Goal: Communication & Community: Answer question/provide support

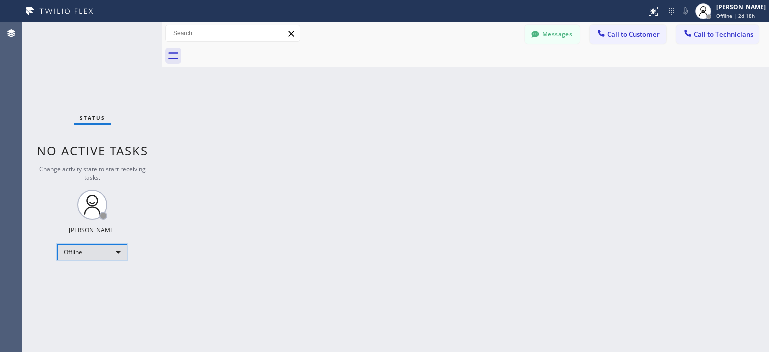
click at [90, 252] on div "Offline" at bounding box center [92, 252] width 70 height 16
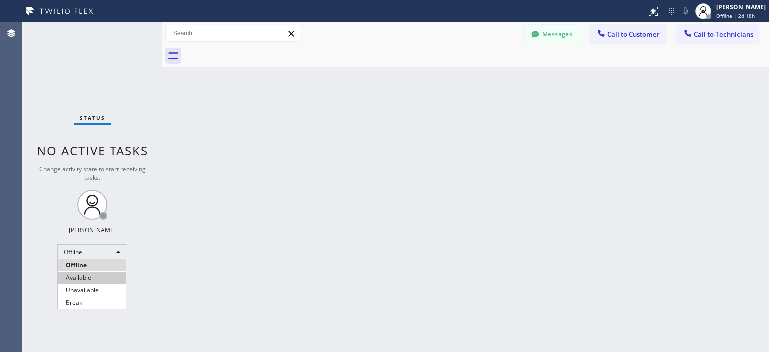
click at [100, 274] on li "Available" at bounding box center [92, 278] width 68 height 12
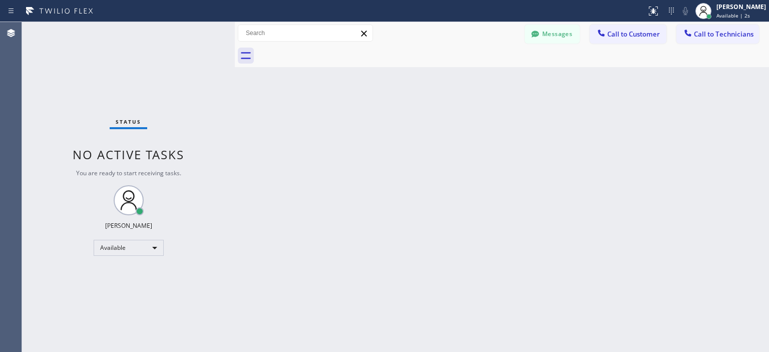
drag, startPoint x: 160, startPoint y: 70, endPoint x: 233, endPoint y: 82, distance: 73.6
click at [235, 82] on div at bounding box center [235, 187] width 0 height 330
click at [559, 32] on button "Messages" at bounding box center [552, 34] width 55 height 19
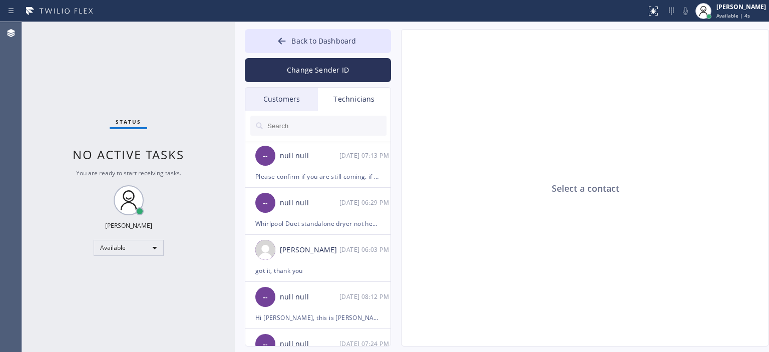
click at [290, 108] on div "Customers" at bounding box center [281, 99] width 73 height 23
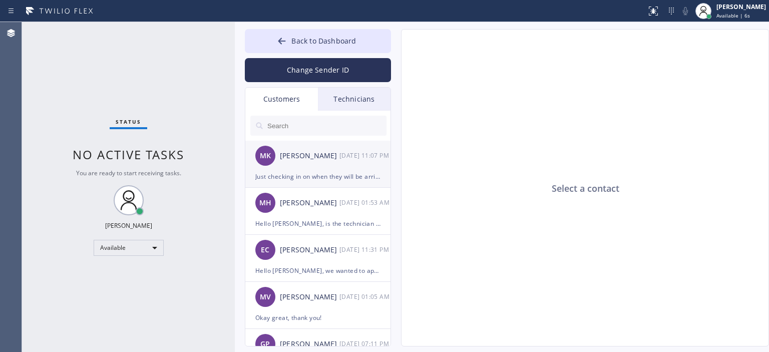
click at [353, 172] on div "Just checking in on when they will be arriving." at bounding box center [317, 177] width 125 height 12
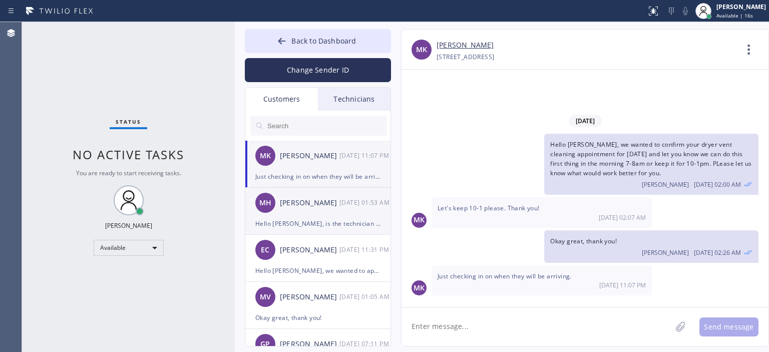
click at [316, 196] on div "[PERSON_NAME] Hamad [DATE] 01:53 AM" at bounding box center [318, 203] width 146 height 30
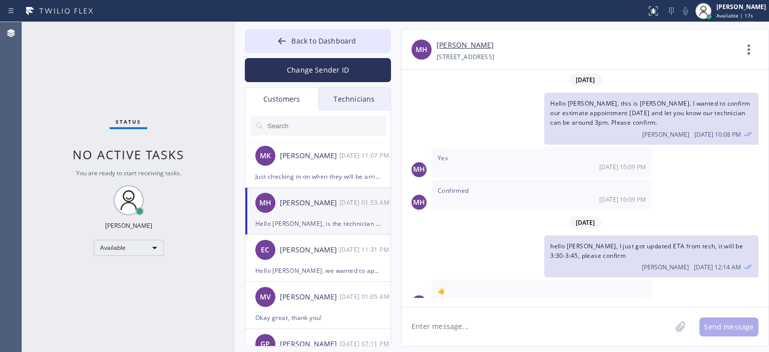
scroll to position [43, 0]
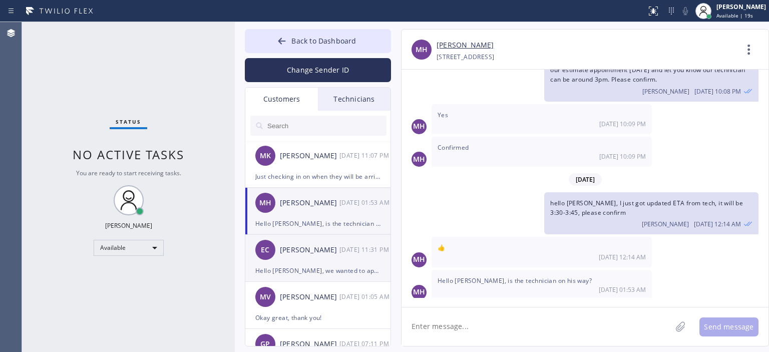
click at [325, 254] on div "[PERSON_NAME]" at bounding box center [310, 250] width 60 height 12
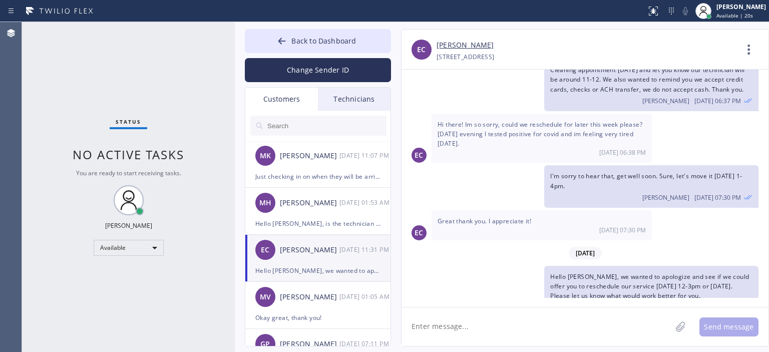
scroll to position [62, 0]
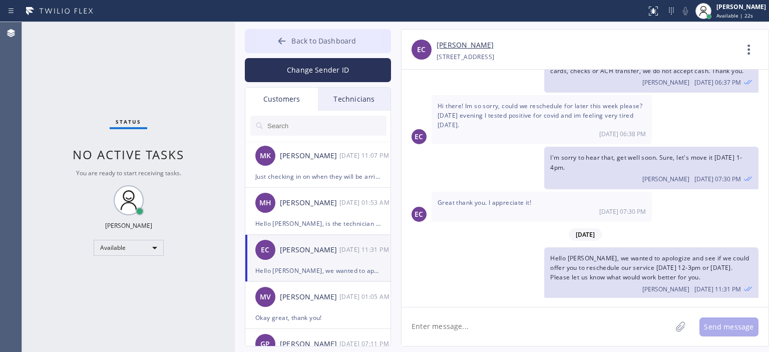
click at [291, 39] on button "Back to Dashboard" at bounding box center [318, 41] width 146 height 24
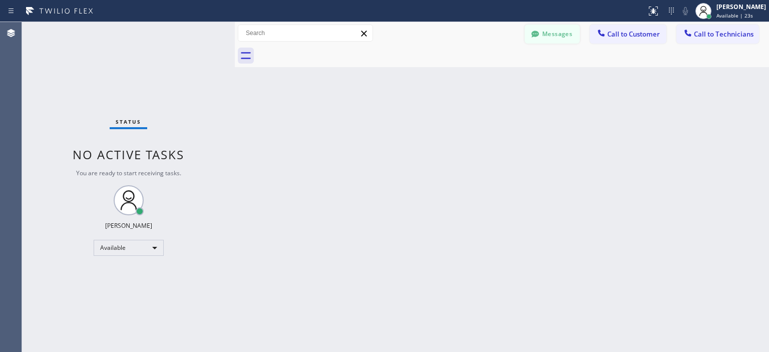
click at [565, 36] on button "Messages" at bounding box center [552, 34] width 55 height 19
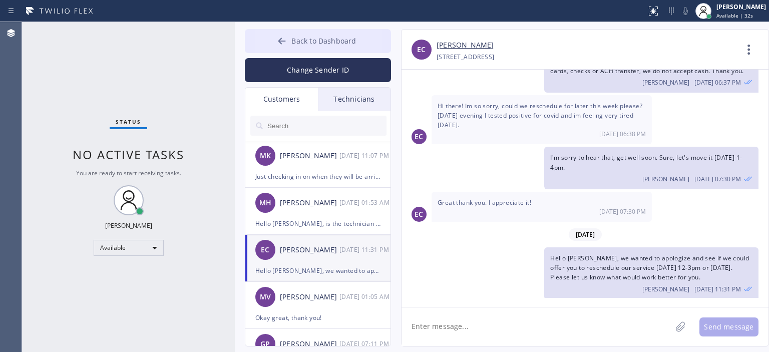
click at [277, 47] on div at bounding box center [282, 42] width 12 height 12
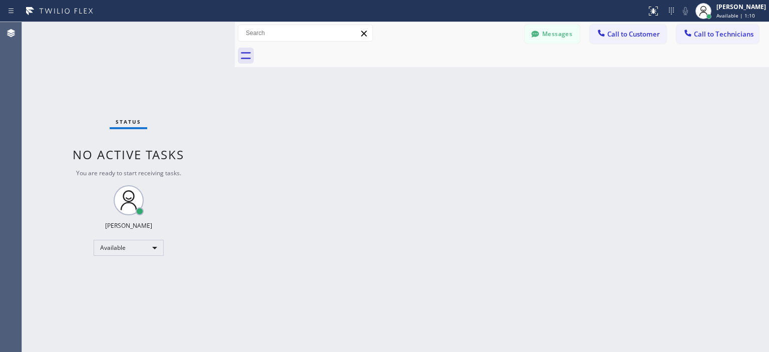
click at [721, 122] on div "Back to Dashboard Change Sender ID Customers Technicians MK [PERSON_NAME] [DATE…" at bounding box center [502, 187] width 534 height 330
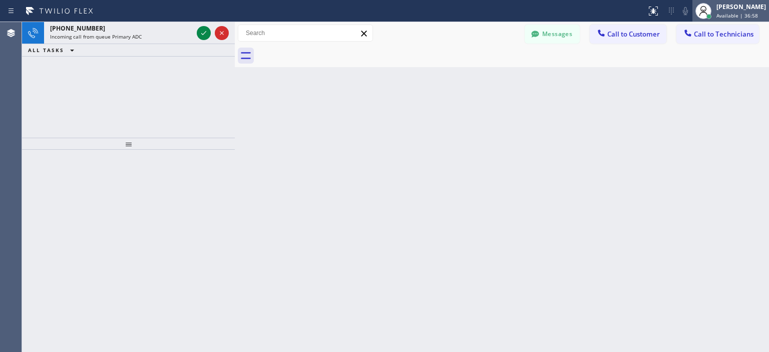
click at [722, 6] on div "[PERSON_NAME]" at bounding box center [741, 7] width 50 height 9
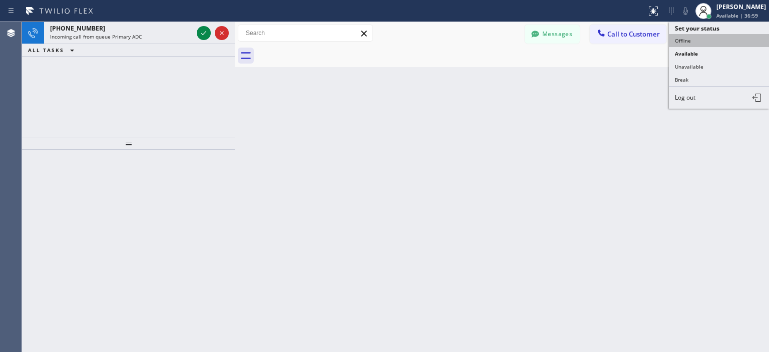
click at [710, 38] on button "Offline" at bounding box center [719, 40] width 100 height 13
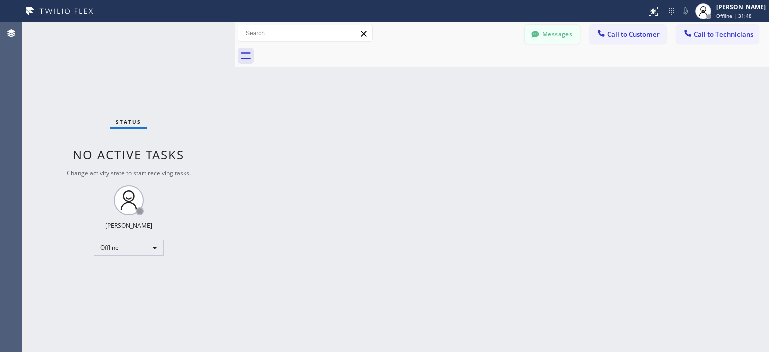
click at [562, 35] on button "Messages" at bounding box center [552, 34] width 55 height 19
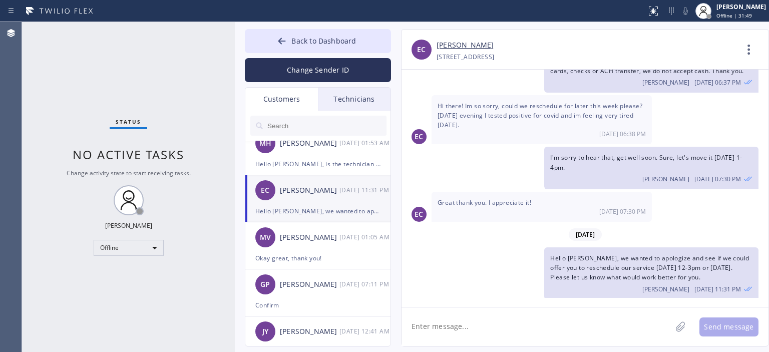
scroll to position [0, 0]
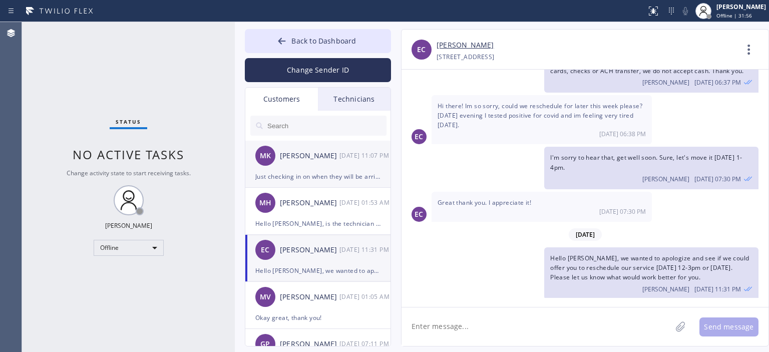
click at [297, 172] on div "Just checking in on when they will be arriving." at bounding box center [317, 177] width 125 height 12
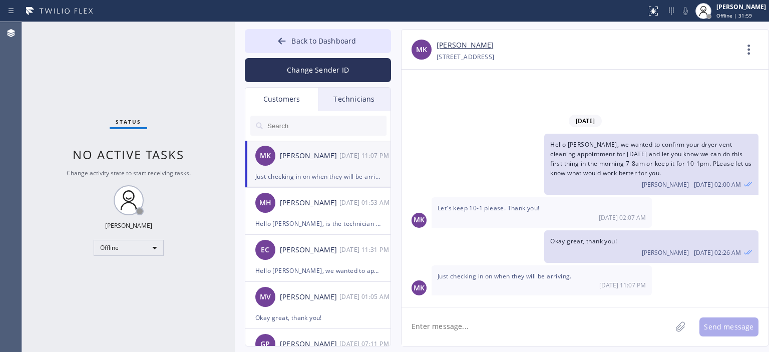
click at [313, 126] on input "text" at bounding box center [326, 126] width 120 height 20
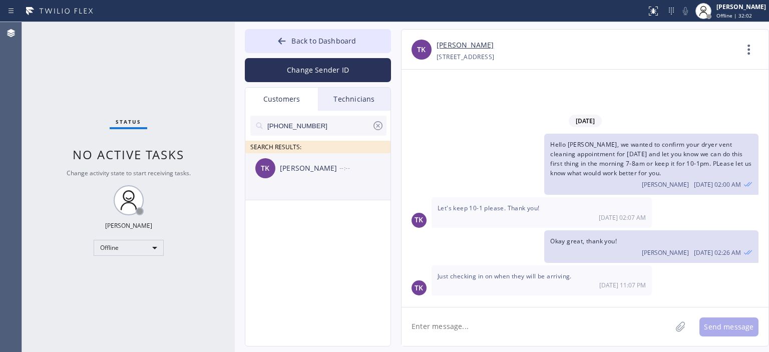
click at [322, 163] on div "[PERSON_NAME]" at bounding box center [310, 169] width 60 height 12
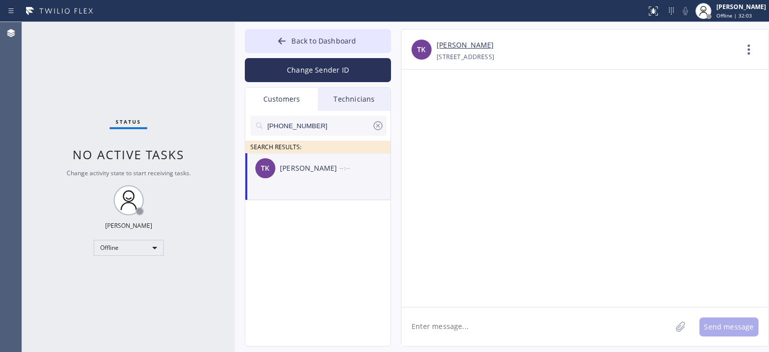
click at [485, 324] on textarea at bounding box center [536, 326] width 270 height 39
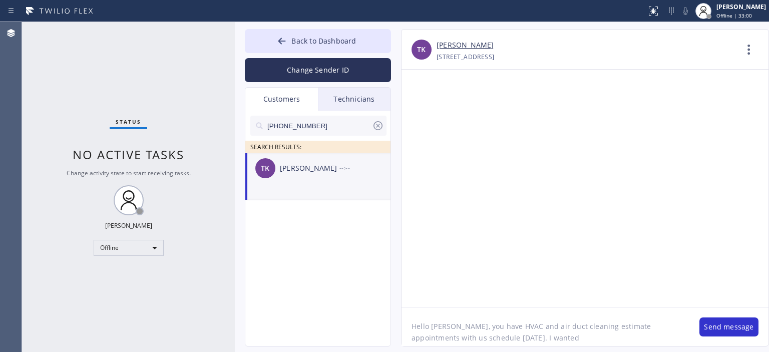
drag, startPoint x: 451, startPoint y: 327, endPoint x: 623, endPoint y: 334, distance: 171.8
click at [451, 327] on textarea "Hello [PERSON_NAME], you have HVAC and air duct cleaning estimate appointments …" at bounding box center [545, 326] width 288 height 39
click at [545, 330] on textarea "Hello [PERSON_NAME], you have HVAC and air duct cleaning estimate appointments …" at bounding box center [545, 326] width 288 height 39
click at [519, 338] on textarea "Hello [PERSON_NAME], you have HVAC and air duct cleaning estimate appointments …" at bounding box center [545, 326] width 288 height 39
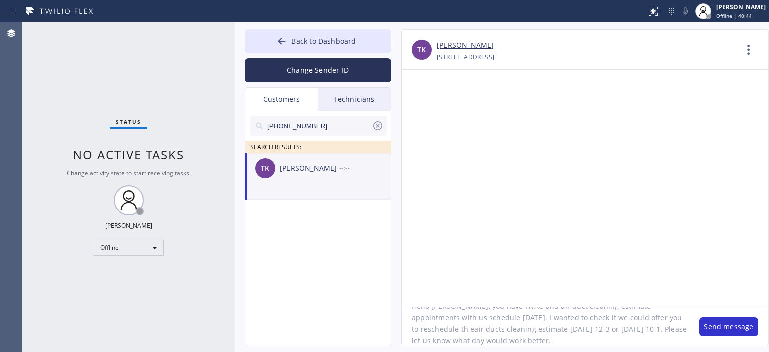
click at [485, 318] on textarea "Hello [PERSON_NAME], you have HVAC and air duct cleaning estimate appointments …" at bounding box center [545, 326] width 288 height 39
type textarea "Hello [PERSON_NAME], you have HVAC and air duct cleaning estimate appointments …"
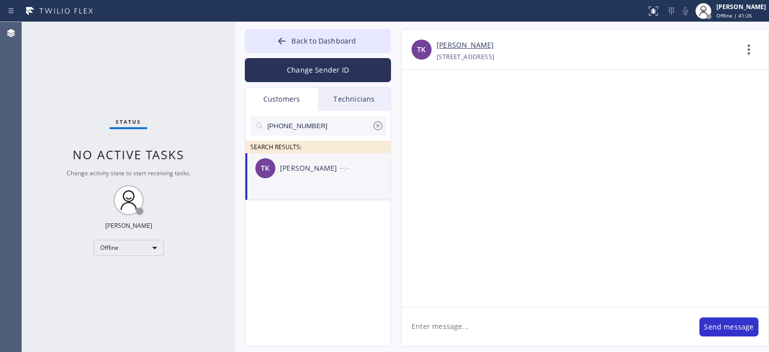
scroll to position [0, 0]
paste textarea "Hello [PERSON_NAME], you have HVAC and air duct cleaning estimate appointments …"
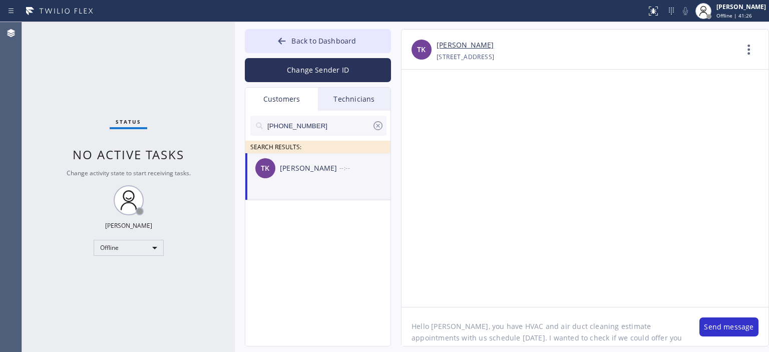
scroll to position [20, 0]
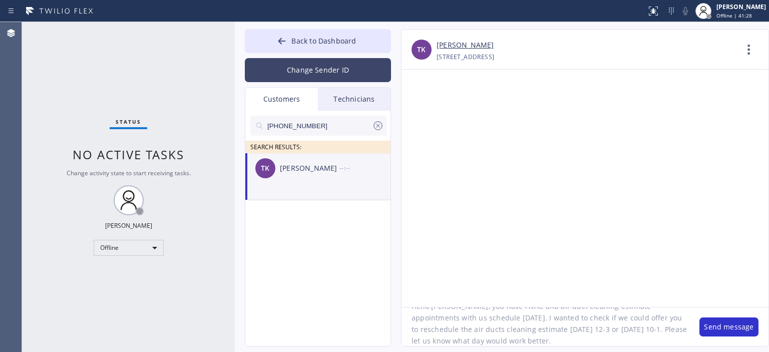
type textarea "Hello [PERSON_NAME], you have HVAC and air duct cleaning estimate appointments …"
click at [326, 76] on button "Change Sender ID" at bounding box center [318, 70] width 146 height 24
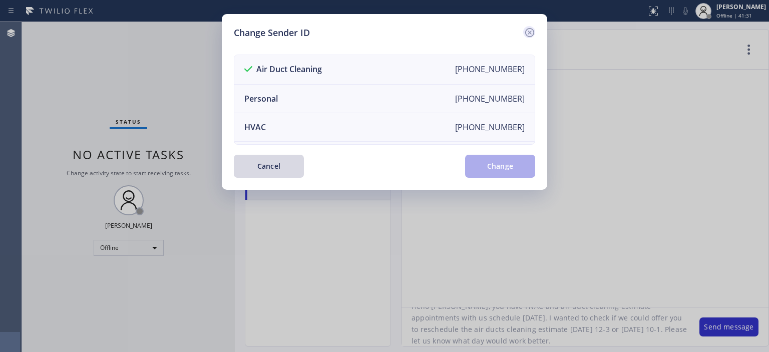
click at [533, 31] on icon at bounding box center [529, 32] width 9 height 9
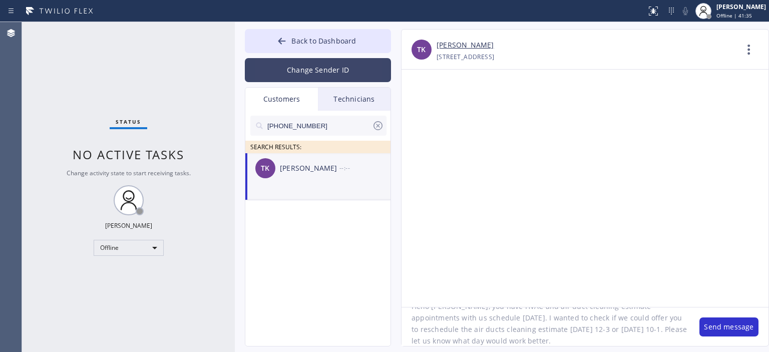
click at [345, 78] on button "Change Sender ID" at bounding box center [318, 70] width 146 height 24
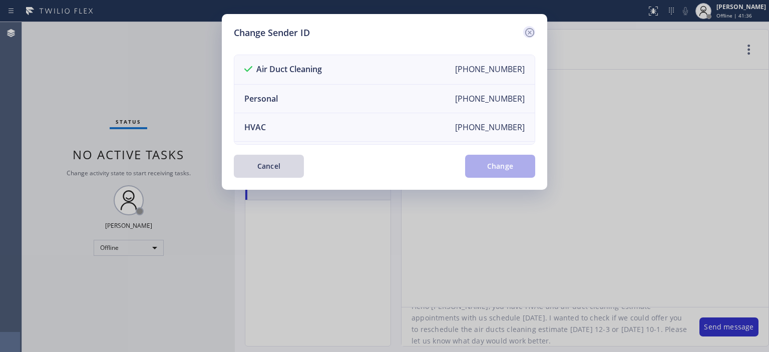
click at [534, 29] on icon at bounding box center [530, 33] width 12 height 12
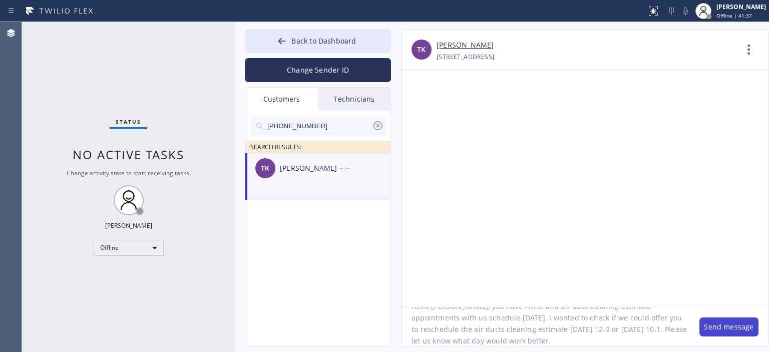
click at [727, 322] on button "Send message" at bounding box center [728, 326] width 59 height 19
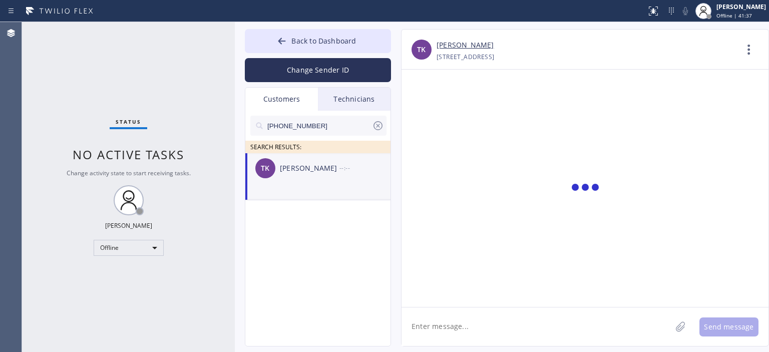
scroll to position [0, 0]
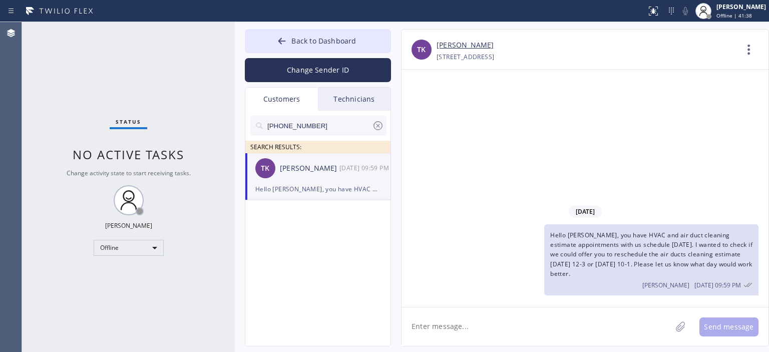
click at [479, 323] on textarea at bounding box center [536, 326] width 270 height 39
type textarea "T"
type textarea "HVAC technician is still scheduled for [DATE]."
click at [720, 325] on button "Send message" at bounding box center [728, 326] width 59 height 19
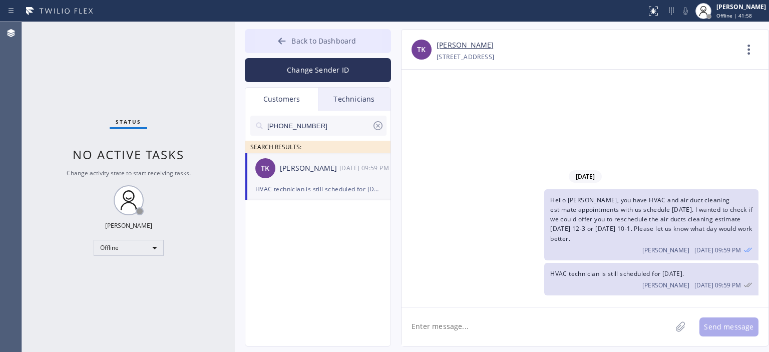
click at [283, 44] on icon at bounding box center [282, 41] width 10 height 10
